Goal: Information Seeking & Learning: Learn about a topic

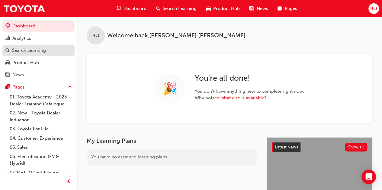
click at [31, 50] on div "Search Learning" at bounding box center [29, 50] width 34 height 7
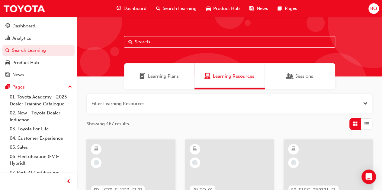
click at [162, 73] on span "Learning Plans" at bounding box center [163, 76] width 31 height 7
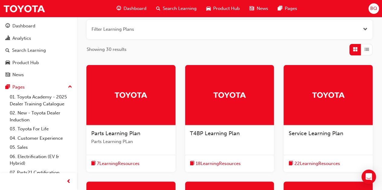
scroll to position [151, 0]
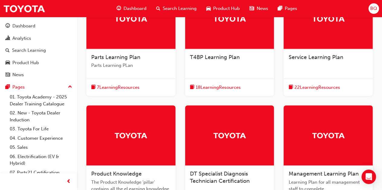
click at [316, 88] on span "22 Learning Resources" at bounding box center [317, 87] width 46 height 7
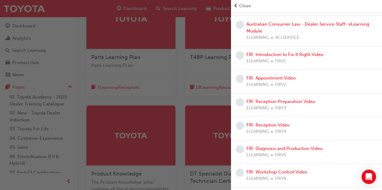
scroll to position [0, 0]
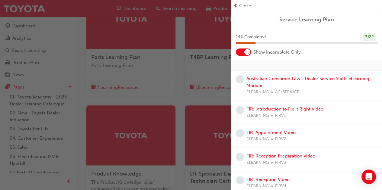
click at [243, 6] on span "Close" at bounding box center [245, 5] width 12 height 7
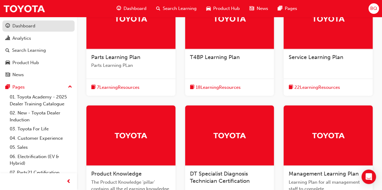
click at [21, 26] on div "Dashboard" at bounding box center [23, 26] width 23 height 7
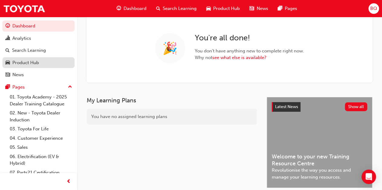
scroll to position [151, 0]
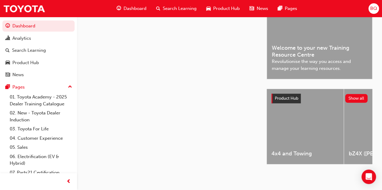
click at [169, 11] on span "Search Learning" at bounding box center [180, 8] width 34 height 7
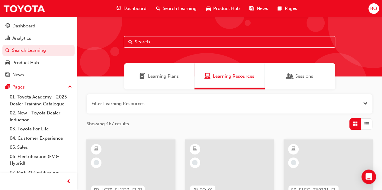
click at [168, 39] on input "text" at bounding box center [229, 41] width 211 height 11
type input "service advisor"
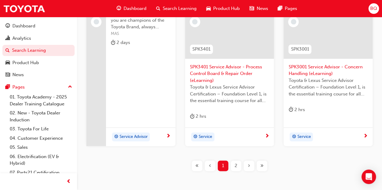
scroll to position [321, 0]
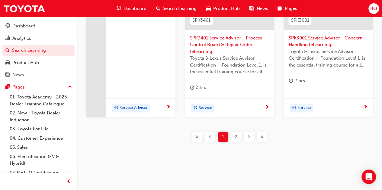
click at [237, 136] on div "2" at bounding box center [235, 137] width 11 height 11
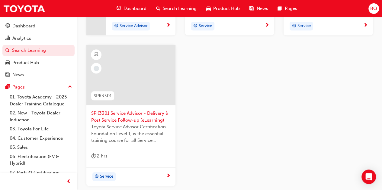
scroll to position [291, 0]
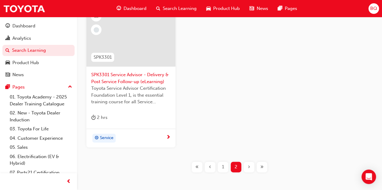
click at [219, 166] on div "1" at bounding box center [222, 167] width 11 height 11
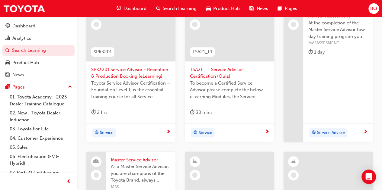
scroll to position [140, 0]
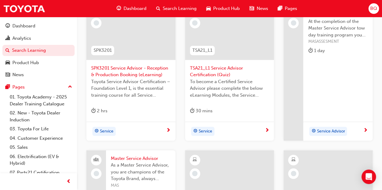
click at [131, 67] on span "SPK3201 Service Advisor - Reception & Production Booking (eLearning)" at bounding box center [130, 72] width 79 height 14
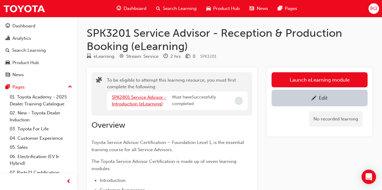
click at [139, 96] on link "SPK2801 Service Advisor - Introduction (eLearning)" at bounding box center [139, 101] width 55 height 12
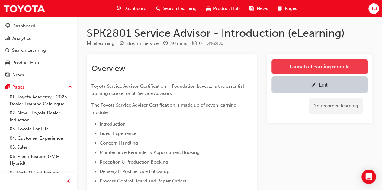
click at [317, 66] on link "Launch eLearning module" at bounding box center [319, 66] width 96 height 15
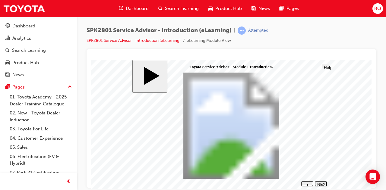
click at [321, 182] on div "NEXT" at bounding box center [320, 186] width 7 height 9
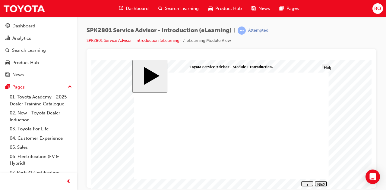
click at [322, 185] on div "NEXT" at bounding box center [320, 186] width 7 height 9
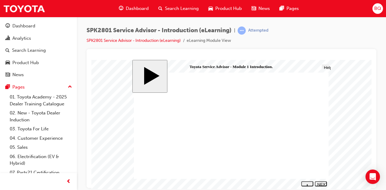
click at [322, 189] on icon "next" at bounding box center [320, 190] width 1 height 2
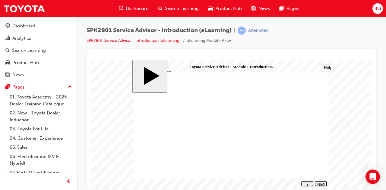
click at [325, 184] on div "NEXT" at bounding box center [320, 186] width 7 height 9
click at [320, 184] on div "NEXT" at bounding box center [320, 186] width 7 height 9
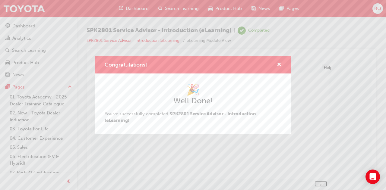
click at [279, 60] on div "Congratulations!" at bounding box center [193, 64] width 196 height 17
click at [279, 62] on span "cross-icon" at bounding box center [279, 64] width 5 height 5
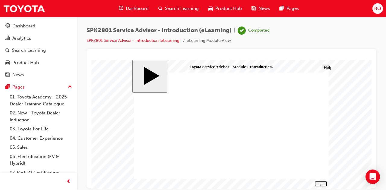
click at [136, 68] on button "Menu" at bounding box center [138, 66] width 8 height 4
click at [121, 39] on link "SPK2801 Service Advisor - Introduction (eLearning)" at bounding box center [134, 40] width 94 height 5
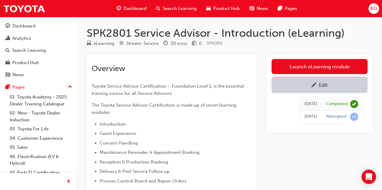
click at [181, 9] on span "Search Learning" at bounding box center [180, 8] width 34 height 7
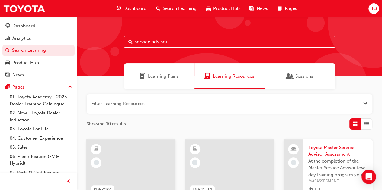
click at [172, 40] on input "service advisor" at bounding box center [229, 41] width 211 height 11
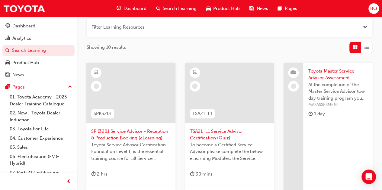
scroll to position [121, 0]
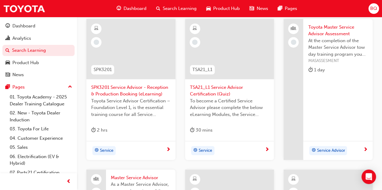
click at [138, 94] on span "SPK3201 Service Advisor - Reception & Production Booking (eLearning)" at bounding box center [130, 91] width 79 height 14
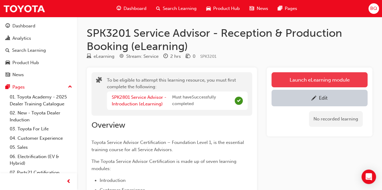
click at [317, 77] on button "Launch eLearning module" at bounding box center [319, 79] width 96 height 15
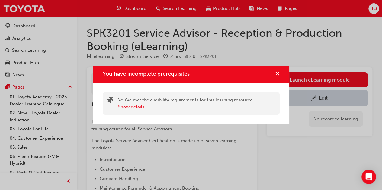
click at [133, 107] on button "Show details" at bounding box center [131, 107] width 26 height 7
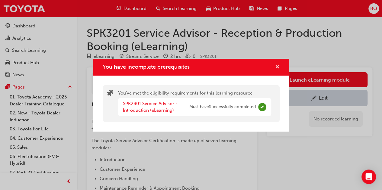
click at [276, 66] on span "cross-icon" at bounding box center [277, 67] width 5 height 5
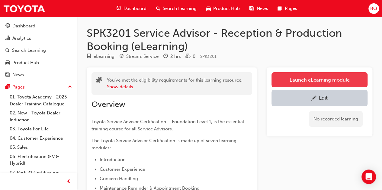
click at [294, 81] on button "Launch eLearning module" at bounding box center [319, 79] width 96 height 15
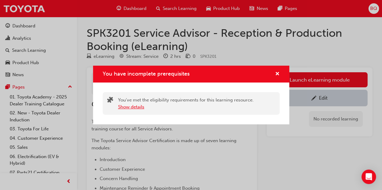
click at [140, 104] on button "Show details" at bounding box center [131, 107] width 26 height 7
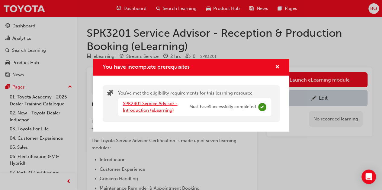
click at [150, 104] on link "SPK2801 Service Advisor - Introduction (eLearning)" at bounding box center [150, 107] width 55 height 12
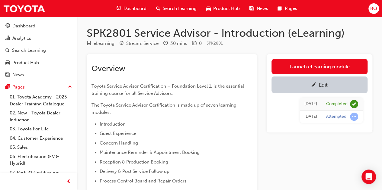
click at [182, 8] on span "Search Learning" at bounding box center [180, 8] width 34 height 7
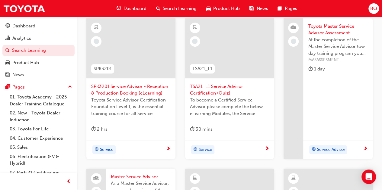
scroll to position [121, 0]
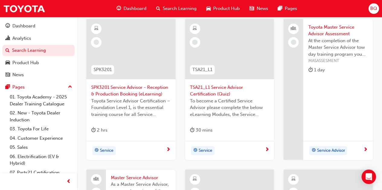
click at [150, 90] on span "SPK3201 Service Advisor - Reception & Production Booking (eLearning)" at bounding box center [130, 91] width 79 height 14
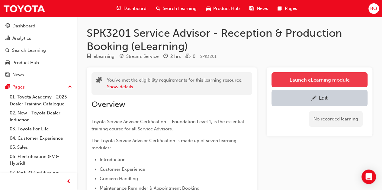
click at [320, 74] on link "Launch eLearning module" at bounding box center [319, 79] width 96 height 15
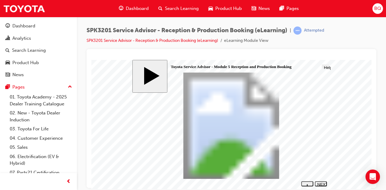
click at [325, 185] on div "NEXT" at bounding box center [320, 186] width 7 height 9
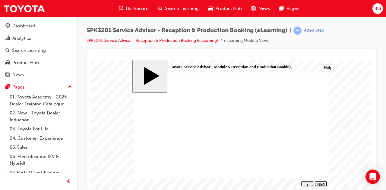
click at [325, 185] on div "NEXT" at bounding box center [320, 186] width 7 height 9
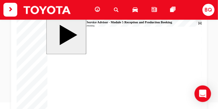
scroll to position [56, 0]
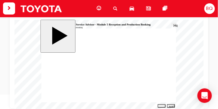
click at [171, 105] on div "NEXT" at bounding box center [170, 108] width 3 height 9
click at [173, 104] on button "NEXT" at bounding box center [170, 105] width 8 height 4
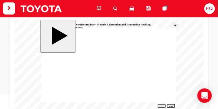
click at [170, 105] on div "NEXT" at bounding box center [170, 108] width 3 height 9
click at [171, 106] on div "NEXT" at bounding box center [170, 108] width 3 height 9
drag, startPoint x: 69, startPoint y: 84, endPoint x: 138, endPoint y: 57, distance: 73.9
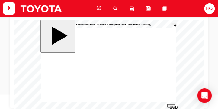
drag, startPoint x: 71, startPoint y: 71, endPoint x: 140, endPoint y: 65, distance: 69.3
drag, startPoint x: 67, startPoint y: 58, endPoint x: 135, endPoint y: 72, distance: 69.9
drag, startPoint x: 81, startPoint y: 79, endPoint x: 149, endPoint y: 80, distance: 68.2
drag, startPoint x: 75, startPoint y: 65, endPoint x: 141, endPoint y: 84, distance: 69.0
click at [170, 106] on div "SUBMIT" at bounding box center [170, 106] width 3 height 5
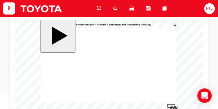
click at [169, 106] on div "NEXT" at bounding box center [170, 108] width 3 height 9
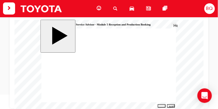
click at [169, 105] on div "NEXT" at bounding box center [170, 108] width 3 height 9
radio input "true"
click at [170, 104] on div "SUBMIT" at bounding box center [170, 106] width 3 height 5
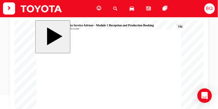
scroll to position [70, 0]
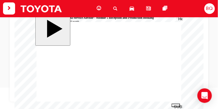
radio input "true"
click at [176, 105] on div "SUBMIT" at bounding box center [175, 106] width 4 height 5
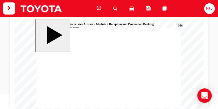
scroll to position [56, 0]
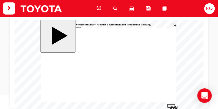
radio input "true"
click at [173, 105] on div "SUBMIT" at bounding box center [170, 106] width 3 height 5
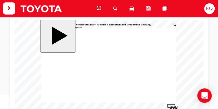
radio input "true"
click at [171, 104] on button "SUBMIT" at bounding box center [171, 105] width 8 height 4
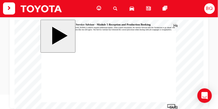
radio input "true"
click at [172, 104] on div "SUBMIT" at bounding box center [170, 106] width 3 height 5
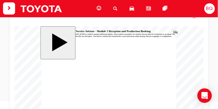
scroll to position [56, 0]
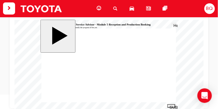
radio input "true"
click at [171, 105] on div "SUBMIT" at bounding box center [170, 106] width 3 height 5
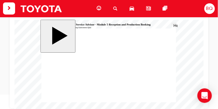
scroll to position [0, 0]
radio input "true"
click at [172, 105] on div "SUBMIT" at bounding box center [170, 106] width 3 height 5
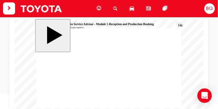
scroll to position [56, 0]
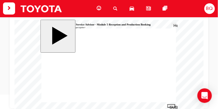
radio input "true"
click at [173, 106] on div "SUBMIT" at bounding box center [170, 106] width 3 height 5
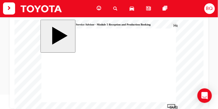
radio input "true"
click at [172, 106] on div "SUBMIT" at bounding box center [170, 106] width 3 height 5
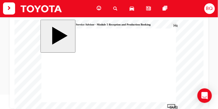
radio input "true"
click at [170, 104] on div "SUBMIT" at bounding box center [170, 106] width 3 height 5
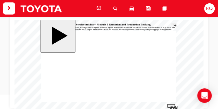
radio input "true"
click at [172, 103] on nav "SUBMIT NEXT PREV" at bounding box center [170, 105] width 9 height 5
click at [170, 105] on div "SUBMIT" at bounding box center [170, 106] width 3 height 5
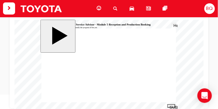
radio input "true"
click at [170, 104] on button "SUBMIT" at bounding box center [171, 105] width 8 height 4
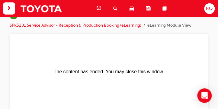
scroll to position [0, 0]
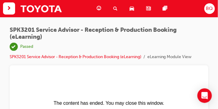
click at [116, 7] on span "search-icon" at bounding box center [115, 9] width 4 height 8
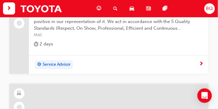
scroll to position [569, 0]
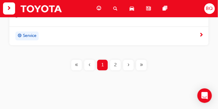
click at [113, 63] on div "2" at bounding box center [115, 64] width 11 height 11
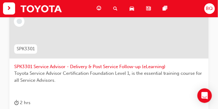
scroll to position [505, 0]
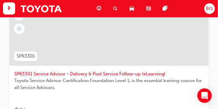
click at [113, 73] on span "SPK3301 Service Advisor - Delivery & Post Service Follow-up (eLearning)" at bounding box center [108, 73] width 189 height 7
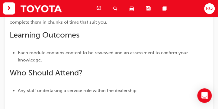
scroll to position [276, 0]
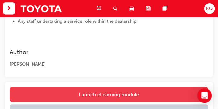
click at [112, 93] on link "Launch eLearning module" at bounding box center [109, 94] width 198 height 15
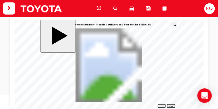
click at [176, 106] on section "SUBMIT NEXT PREV" at bounding box center [108, 105] width 136 height 5
click at [170, 105] on div "NEXT" at bounding box center [171, 108] width 4 height 9
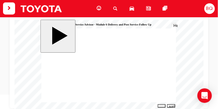
click at [172, 104] on div "NEXT" at bounding box center [171, 108] width 4 height 9
click at [174, 104] on button "NEXT" at bounding box center [170, 105] width 8 height 4
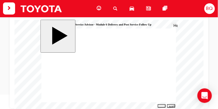
click at [170, 105] on div "NEXT" at bounding box center [171, 108] width 4 height 9
click at [169, 106] on div "NEXT" at bounding box center [171, 108] width 4 height 9
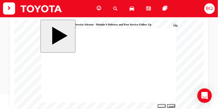
click at [172, 106] on div "NEXT" at bounding box center [171, 108] width 4 height 9
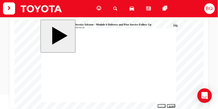
click at [171, 105] on div "NEXT" at bounding box center [171, 108] width 4 height 9
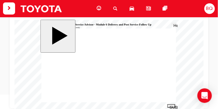
drag, startPoint x: 69, startPoint y: 60, endPoint x: 138, endPoint y: 52, distance: 69.7
drag, startPoint x: 76, startPoint y: 60, endPoint x: 145, endPoint y: 54, distance: 68.7
drag, startPoint x: 93, startPoint y: 60, endPoint x: 111, endPoint y: 54, distance: 18.8
drag, startPoint x: 85, startPoint y: 62, endPoint x: 156, endPoint y: 55, distance: 71.5
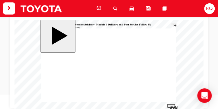
drag, startPoint x: 59, startPoint y: 77, endPoint x: 128, endPoint y: 53, distance: 72.9
drag, startPoint x: 71, startPoint y: 77, endPoint x: 150, endPoint y: 54, distance: 82.3
drag, startPoint x: 87, startPoint y: 76, endPoint x: 155, endPoint y: 54, distance: 71.8
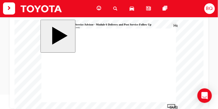
drag, startPoint x: 91, startPoint y: 75, endPoint x: 161, endPoint y: 59, distance: 71.1
drag, startPoint x: 92, startPoint y: 77, endPoint x: 161, endPoint y: 67, distance: 69.8
drag, startPoint x: 131, startPoint y: 67, endPoint x: 61, endPoint y: 76, distance: 71.1
drag, startPoint x: 65, startPoint y: 82, endPoint x: 134, endPoint y: 54, distance: 74.3
drag, startPoint x: 66, startPoint y: 71, endPoint x: 137, endPoint y: 61, distance: 71.3
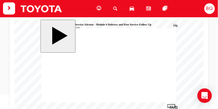
drag, startPoint x: 68, startPoint y: 78, endPoint x: 138, endPoint y: 61, distance: 71.8
drag, startPoint x: 68, startPoint y: 61, endPoint x: 137, endPoint y: 61, distance: 68.2
drag, startPoint x: 65, startPoint y: 77, endPoint x: 133, endPoint y: 68, distance: 68.8
drag, startPoint x: 64, startPoint y: 71, endPoint x: 134, endPoint y: 74, distance: 70.0
drag, startPoint x: 67, startPoint y: 66, endPoint x: 135, endPoint y: 75, distance: 69.0
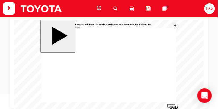
drag, startPoint x: 66, startPoint y: 88, endPoint x: 136, endPoint y: 81, distance: 70.3
drag, startPoint x: 80, startPoint y: 71, endPoint x: 148, endPoint y: 87, distance: 70.7
click at [169, 106] on div "SUBMIT" at bounding box center [170, 106] width 3 height 5
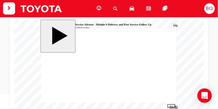
radio input "true"
click at [170, 105] on div "SUBMIT" at bounding box center [170, 106] width 3 height 5
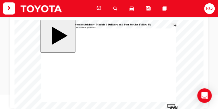
radio input "true"
click at [172, 105] on div "SUBMIT" at bounding box center [170, 106] width 3 height 5
radio input "true"
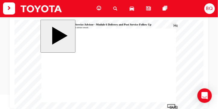
click at [173, 107] on button "SUBMIT" at bounding box center [171, 105] width 8 height 4
radio input "true"
click at [169, 105] on div "SUBMIT" at bounding box center [170, 106] width 3 height 5
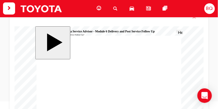
drag, startPoint x: 83, startPoint y: 98, endPoint x: 105, endPoint y: 102, distance: 22.7
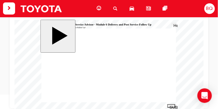
drag, startPoint x: 59, startPoint y: 53, endPoint x: 67, endPoint y: 59, distance: 9.7
radio input "true"
click at [169, 105] on div "SUBMIT" at bounding box center [170, 106] width 3 height 5
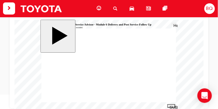
checkbox input "true"
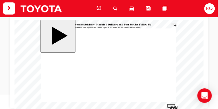
click at [171, 104] on div "SUBMIT" at bounding box center [170, 106] width 3 height 5
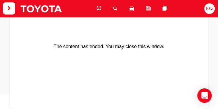
click at [115, 8] on span "search-icon" at bounding box center [115, 9] width 4 height 8
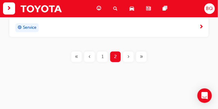
scroll to position [608, 0]
click at [103, 54] on span "1" at bounding box center [102, 55] width 2 height 7
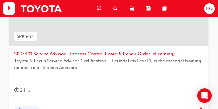
click at [111, 52] on span "SPK3401 Service Advisor - Process Control Board & Repair Order (eLearning)" at bounding box center [108, 53] width 189 height 7
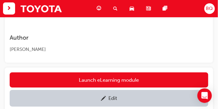
scroll to position [276, 0]
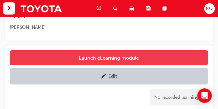
click at [111, 50] on link "Launch eLearning module" at bounding box center [109, 57] width 198 height 15
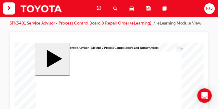
scroll to position [69, 0]
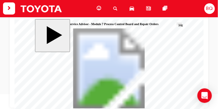
click at [174, 110] on button "NEXT" at bounding box center [175, 111] width 9 height 4
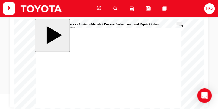
drag, startPoint x: 60, startPoint y: 76, endPoint x: 134, endPoint y: 56, distance: 76.4
drag, startPoint x: 59, startPoint y: 86, endPoint x: 133, endPoint y: 62, distance: 78.0
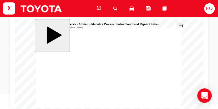
drag, startPoint x: 67, startPoint y: 68, endPoint x: 145, endPoint y: 70, distance: 78.1
drag, startPoint x: 59, startPoint y: 81, endPoint x: 132, endPoint y: 78, distance: 73.0
drag, startPoint x: 50, startPoint y: 99, endPoint x: 127, endPoint y: 86, distance: 77.9
drag, startPoint x: 73, startPoint y: 63, endPoint x: 147, endPoint y: 93, distance: 80.0
drag, startPoint x: 92, startPoint y: 93, endPoint x: 161, endPoint y: 99, distance: 69.7
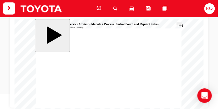
drag, startPoint x: 176, startPoint y: 111, endPoint x: 165, endPoint y: 109, distance: 10.6
